Goal: Browse casually

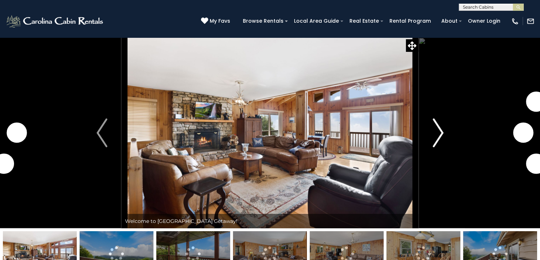
click at [436, 147] on img "Next" at bounding box center [438, 133] width 11 height 29
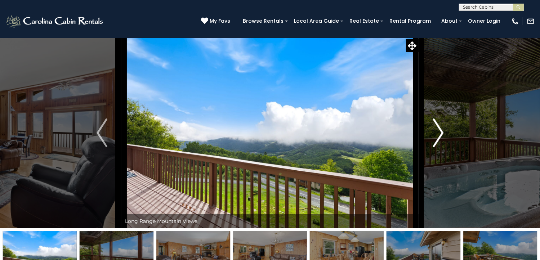
click at [437, 147] on img "Next" at bounding box center [438, 133] width 11 height 29
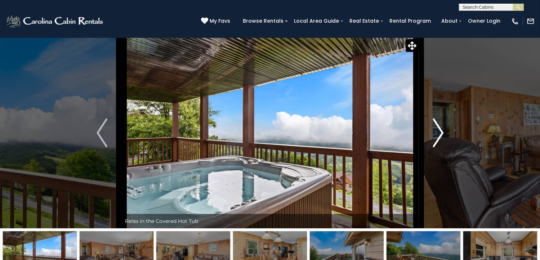
click at [437, 147] on img "Next" at bounding box center [438, 133] width 11 height 29
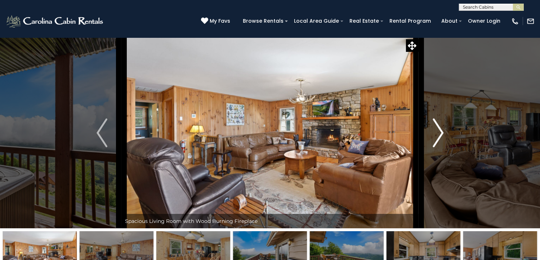
click at [437, 147] on img "Next" at bounding box center [438, 133] width 11 height 29
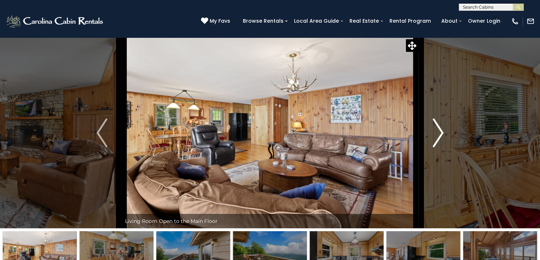
click at [437, 147] on img "Next" at bounding box center [438, 133] width 11 height 29
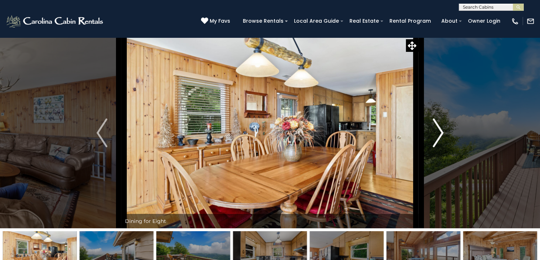
click at [437, 147] on img "Next" at bounding box center [438, 133] width 11 height 29
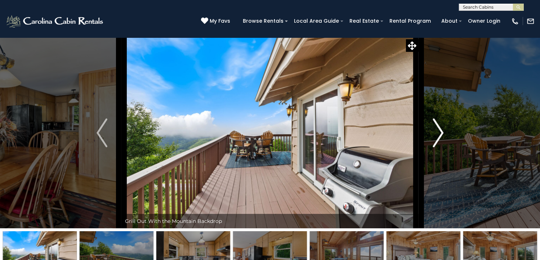
click at [437, 147] on img "Next" at bounding box center [438, 133] width 11 height 29
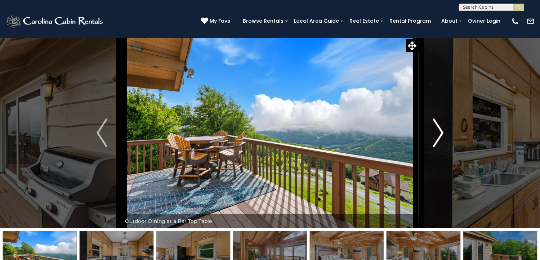
click at [437, 147] on img "Next" at bounding box center [438, 133] width 11 height 29
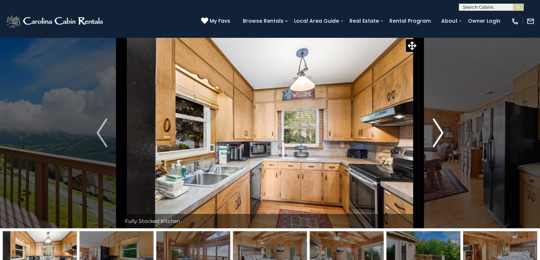
click at [437, 147] on img "Next" at bounding box center [438, 133] width 11 height 29
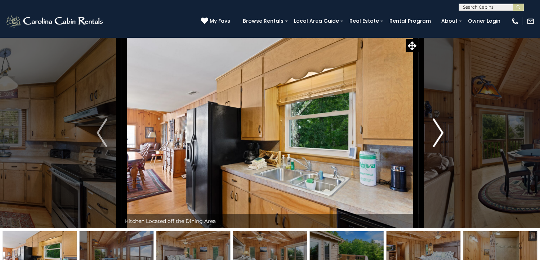
click at [437, 147] on img "Next" at bounding box center [438, 133] width 11 height 29
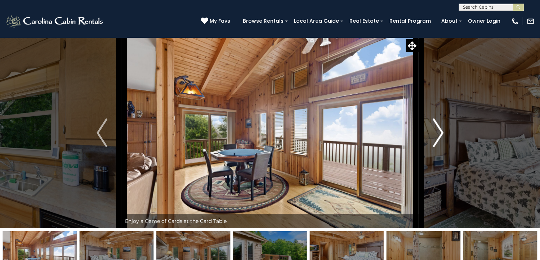
click at [443, 147] on img "Next" at bounding box center [438, 133] width 11 height 29
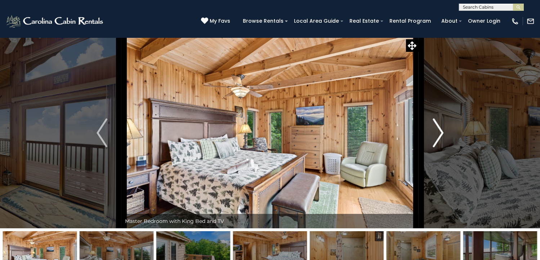
click at [443, 147] on img "Next" at bounding box center [438, 133] width 11 height 29
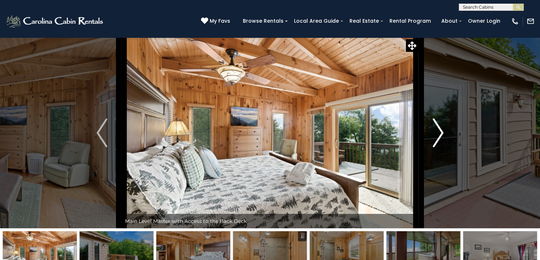
click at [443, 147] on img "Next" at bounding box center [438, 133] width 11 height 29
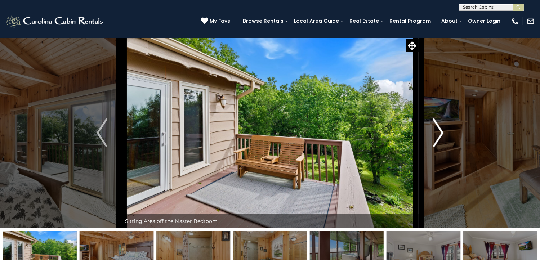
click at [443, 147] on img "Next" at bounding box center [438, 133] width 11 height 29
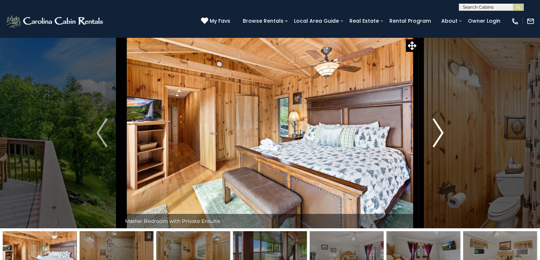
click at [443, 147] on img "Next" at bounding box center [438, 133] width 11 height 29
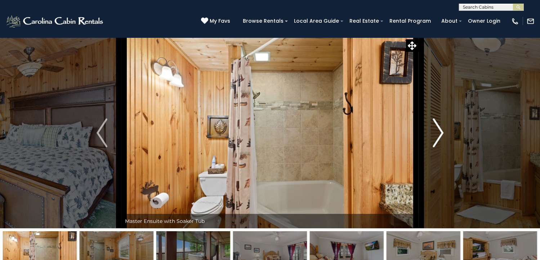
click at [443, 147] on img "Next" at bounding box center [438, 133] width 11 height 29
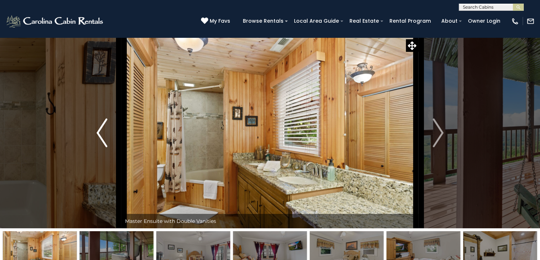
click at [102, 147] on img "Previous" at bounding box center [102, 133] width 11 height 29
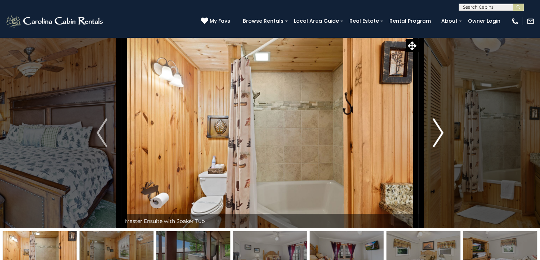
click at [439, 147] on img "Next" at bounding box center [438, 133] width 11 height 29
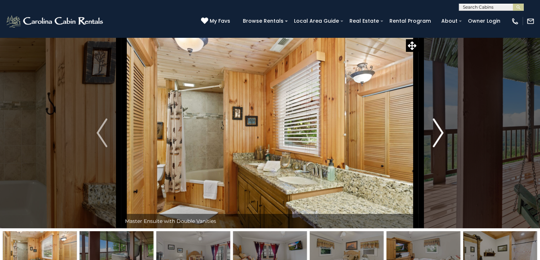
click at [439, 147] on img "Next" at bounding box center [438, 133] width 11 height 29
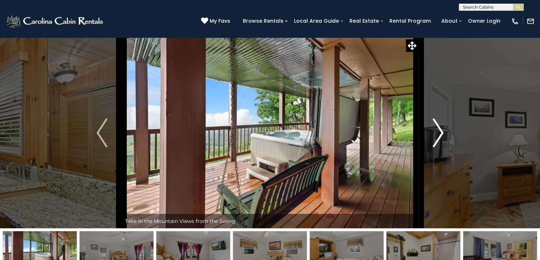
click at [439, 147] on img "Next" at bounding box center [438, 133] width 11 height 29
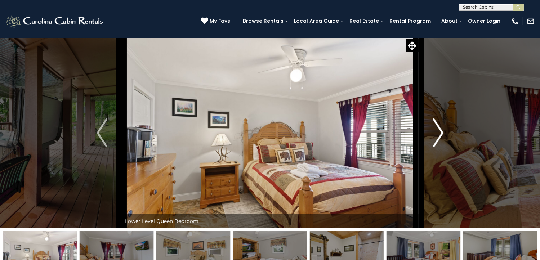
click at [439, 147] on img "Next" at bounding box center [438, 133] width 11 height 29
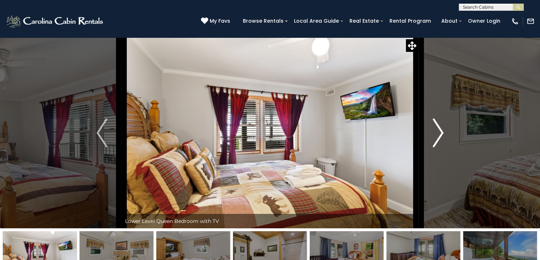
click at [439, 147] on img "Next" at bounding box center [438, 133] width 11 height 29
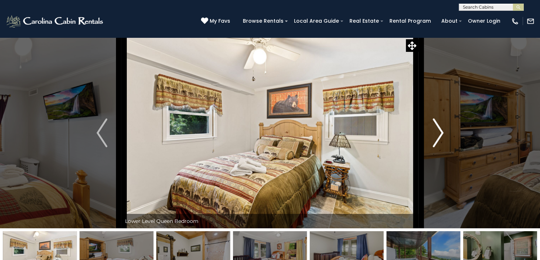
click at [439, 147] on img "Next" at bounding box center [438, 133] width 11 height 29
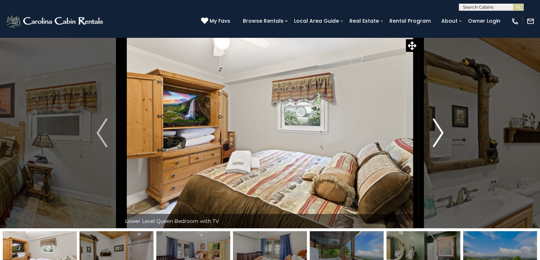
click at [439, 147] on img "Next" at bounding box center [438, 133] width 11 height 29
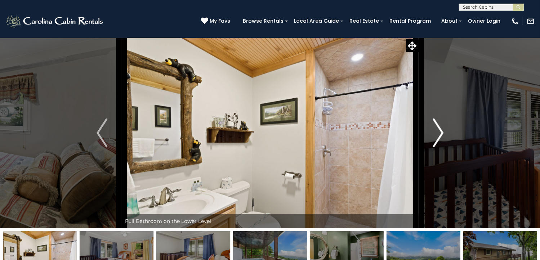
click at [439, 147] on img "Next" at bounding box center [438, 133] width 11 height 29
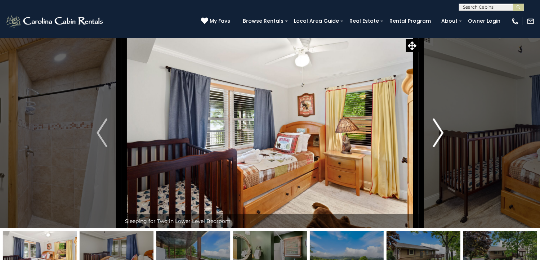
click at [439, 147] on img "Next" at bounding box center [438, 133] width 11 height 29
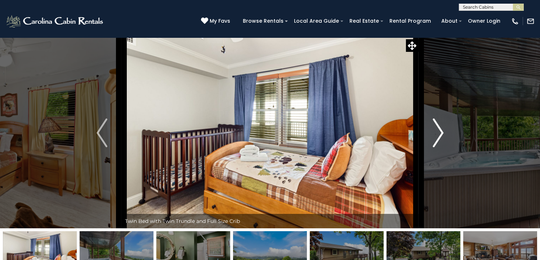
click at [439, 147] on img "Next" at bounding box center [438, 133] width 11 height 29
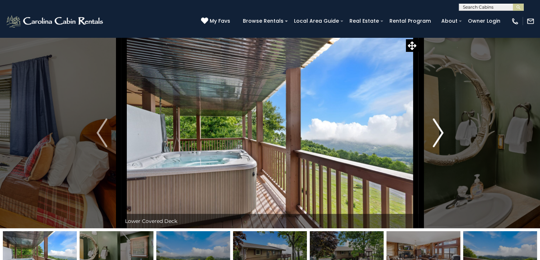
click at [439, 147] on img "Next" at bounding box center [438, 133] width 11 height 29
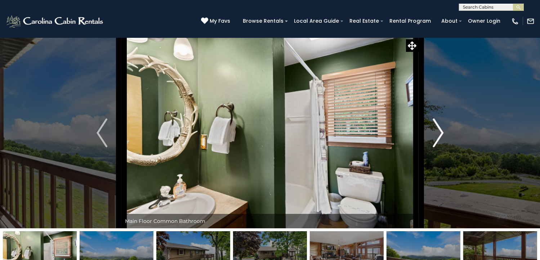
click at [439, 147] on img "Next" at bounding box center [438, 133] width 11 height 29
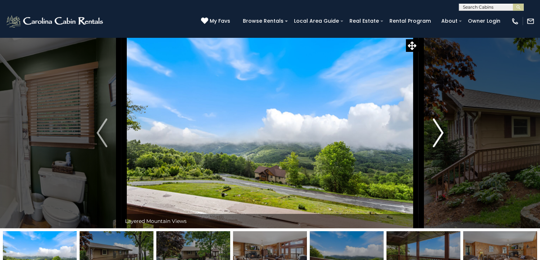
click at [439, 147] on img "Next" at bounding box center [438, 133] width 11 height 29
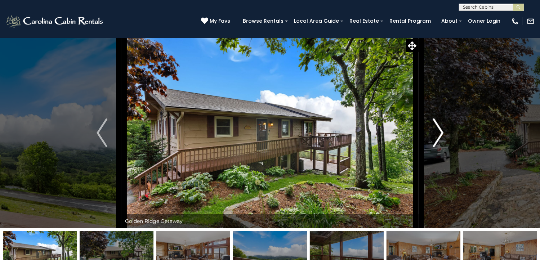
click at [439, 147] on img "Next" at bounding box center [438, 133] width 11 height 29
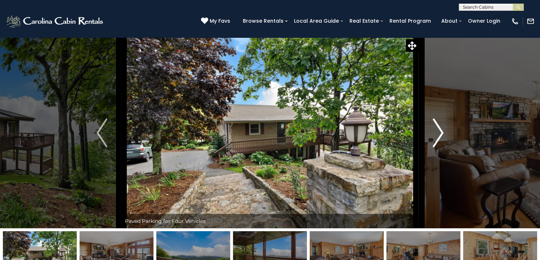
click at [439, 147] on img "Next" at bounding box center [438, 133] width 11 height 29
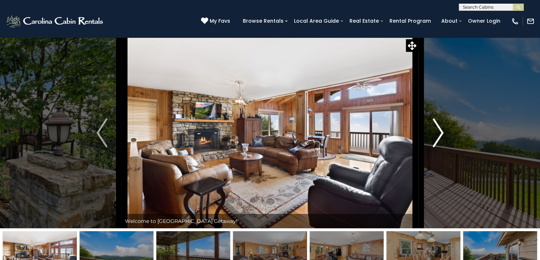
click at [439, 147] on img "Next" at bounding box center [438, 133] width 11 height 29
